Goal: Find specific page/section: Find specific page/section

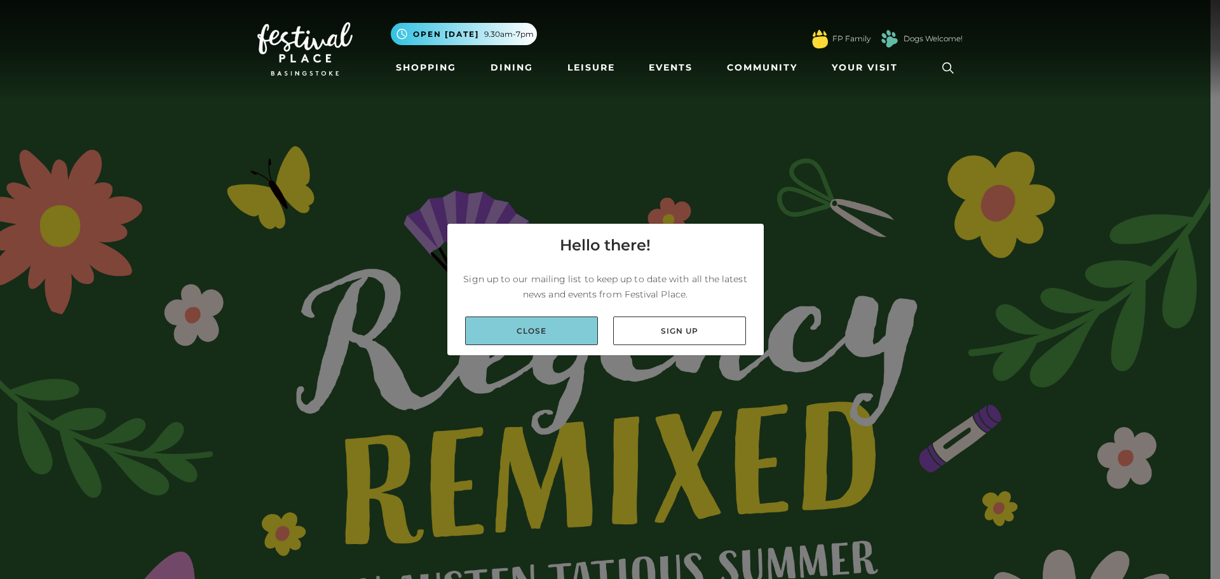
click at [555, 335] on link "Close" at bounding box center [531, 330] width 133 height 29
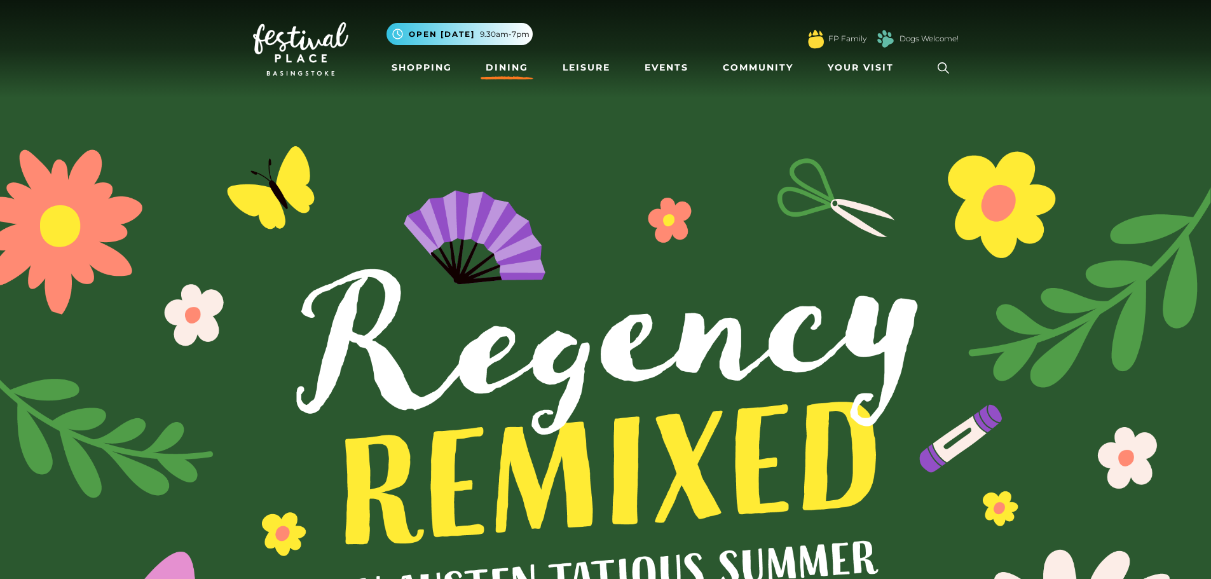
click at [496, 67] on link "Dining" at bounding box center [506, 68] width 53 height 24
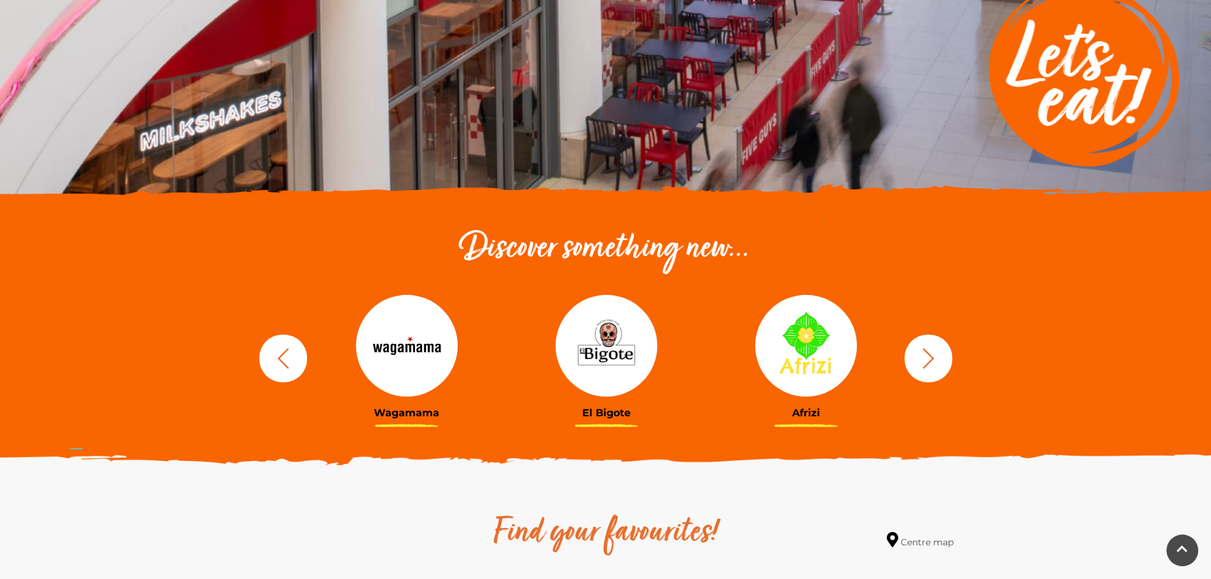
scroll to position [254, 0]
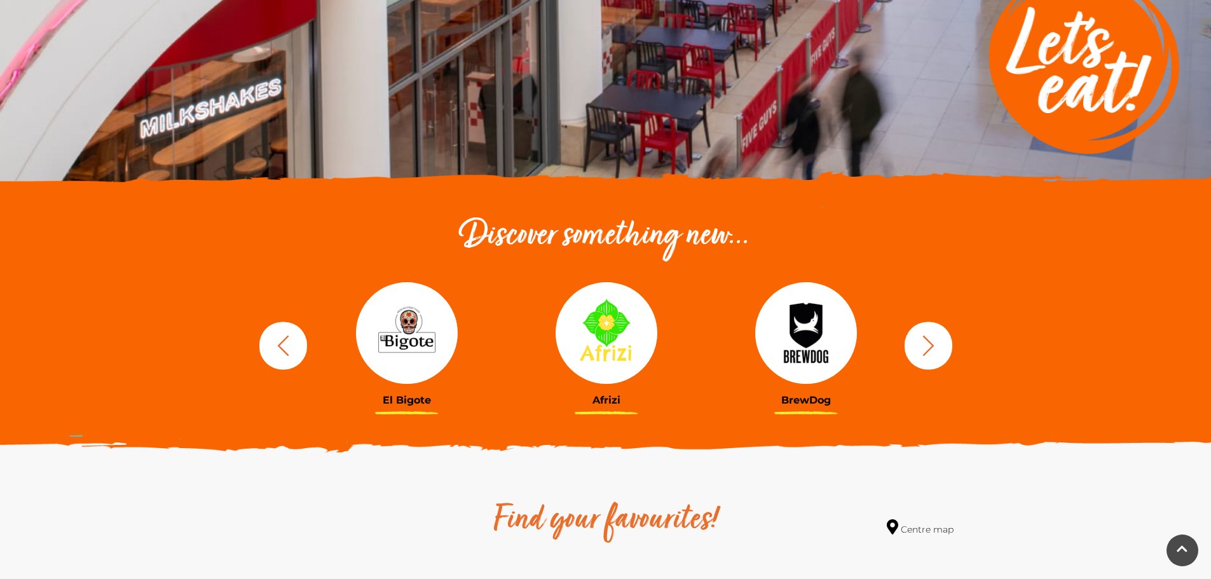
click at [928, 351] on icon "button" at bounding box center [927, 345] width 11 height 20
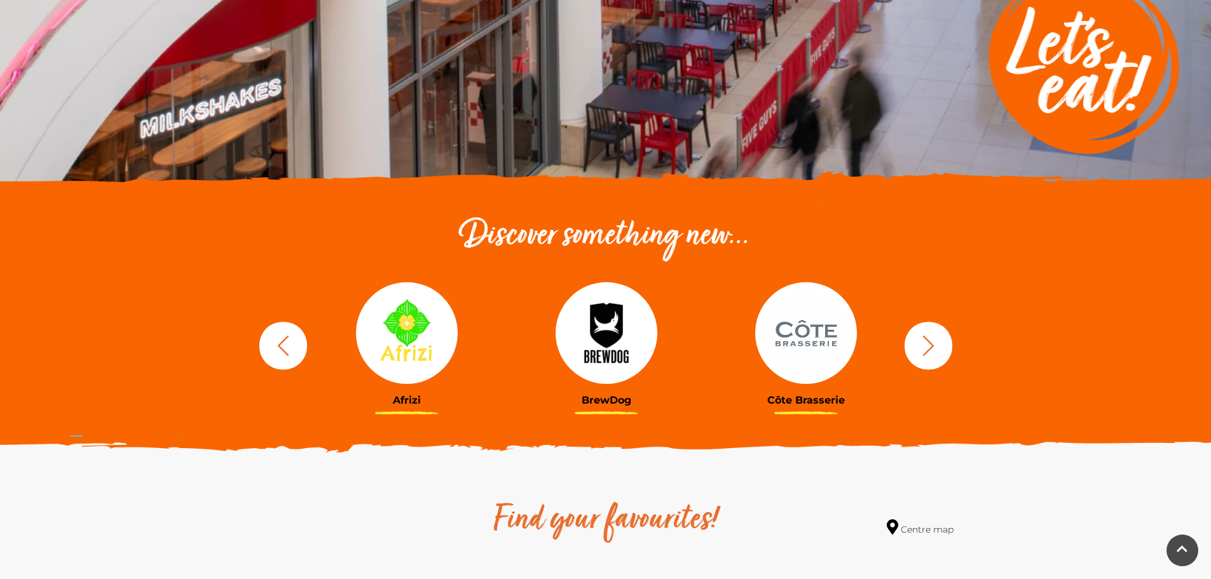
click at [928, 351] on icon "button" at bounding box center [927, 345] width 11 height 20
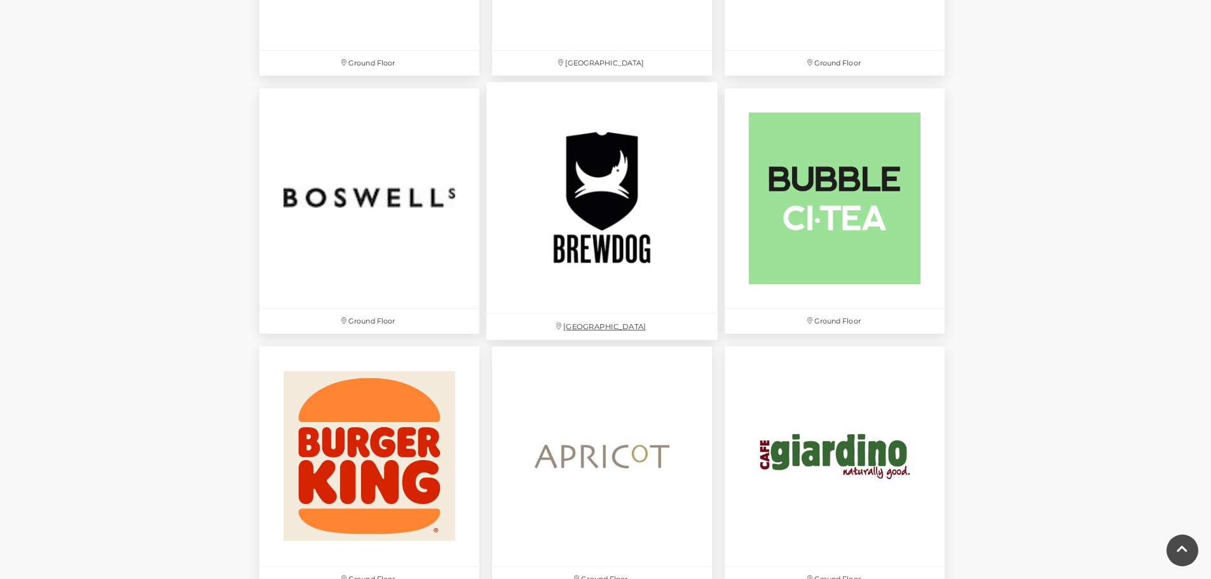
scroll to position [1017, 0]
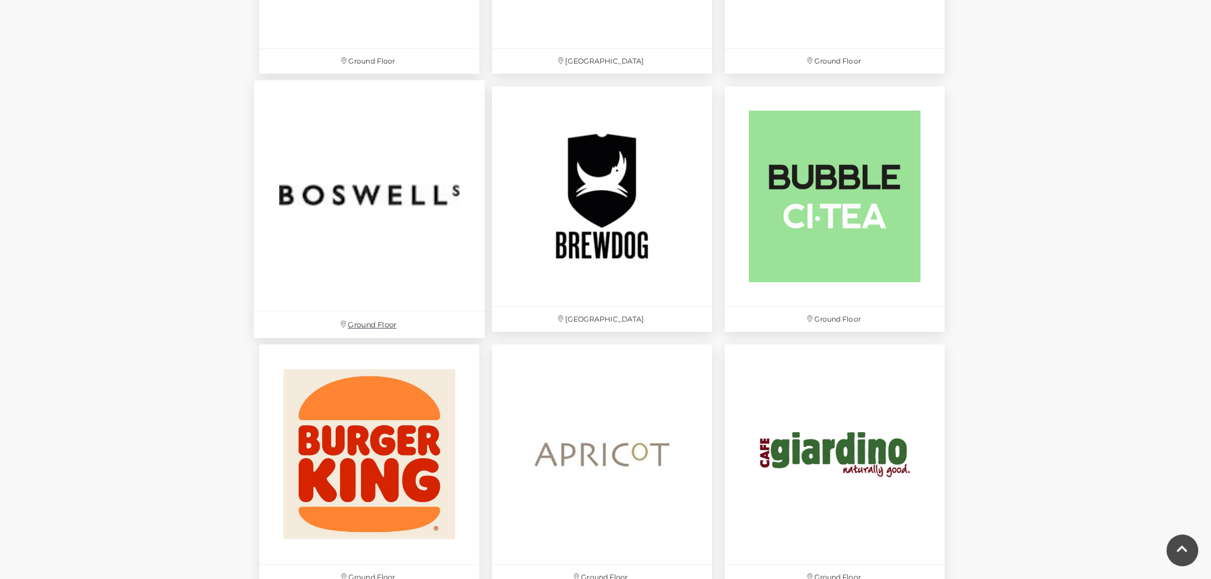
click at [378, 209] on img at bounding box center [369, 195] width 231 height 231
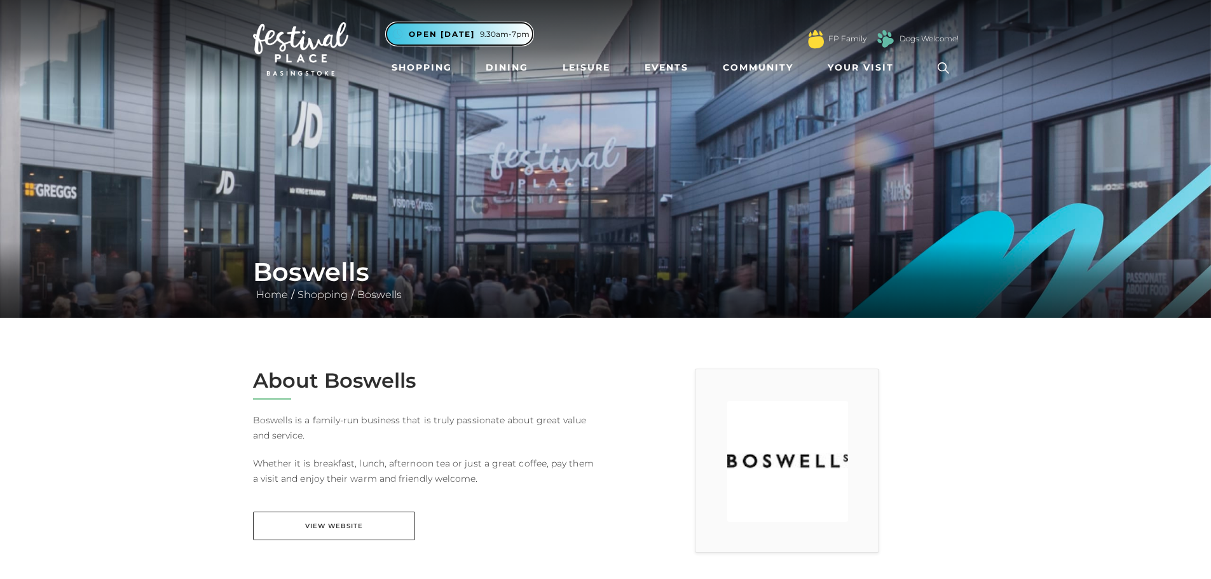
click at [445, 37] on span "Open [DATE]" at bounding box center [442, 34] width 66 height 11
